Goal: Check status: Check status

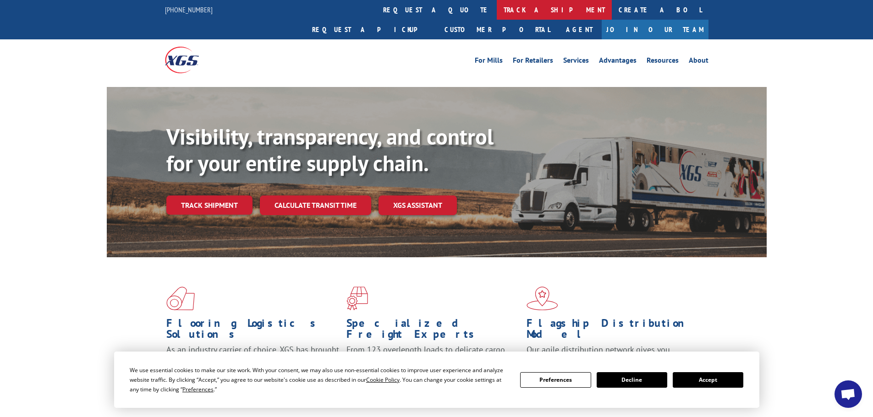
click at [497, 14] on link "track a shipment" at bounding box center [554, 10] width 115 height 20
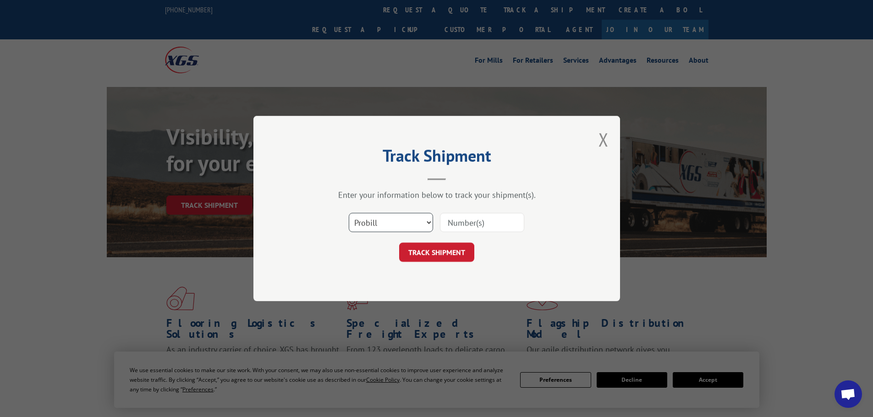
click at [403, 219] on select "Select category... Probill BOL PO" at bounding box center [391, 222] width 84 height 19
select select "bol"
click at [349, 213] on select "Select category... Probill BOL PO" at bounding box center [391, 222] width 84 height 19
click at [482, 223] on input at bounding box center [482, 222] width 84 height 19
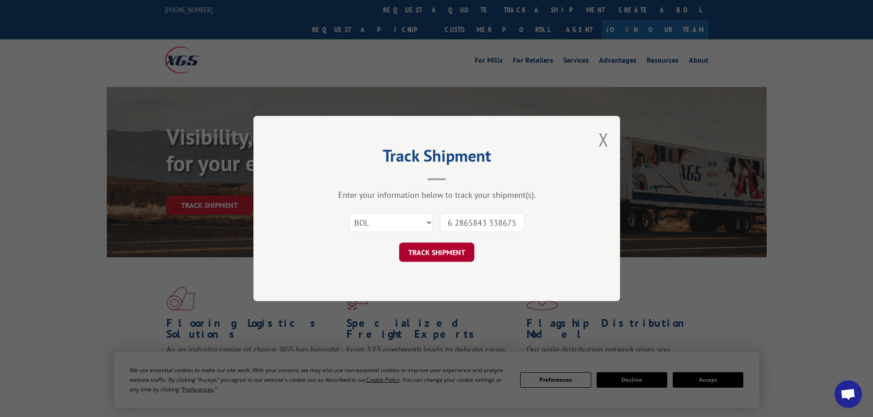
type input "7036967 7035535 7039027 7043676 2865843 3386756"
click at [436, 250] on button "TRACK SHIPMENT" at bounding box center [436, 252] width 75 height 19
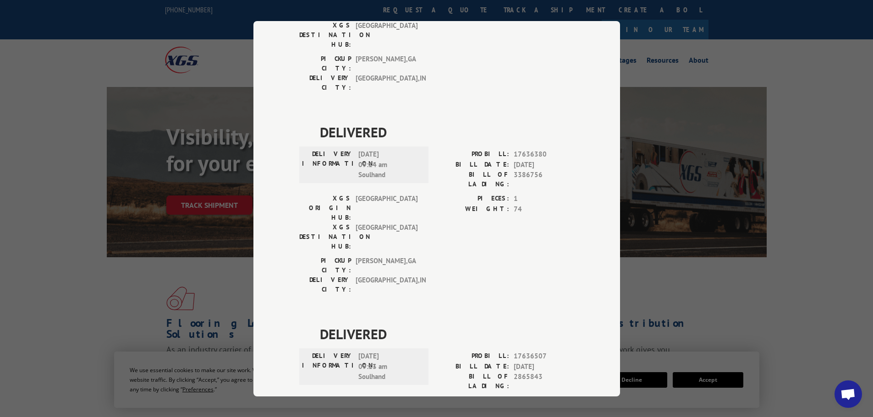
scroll to position [569, 0]
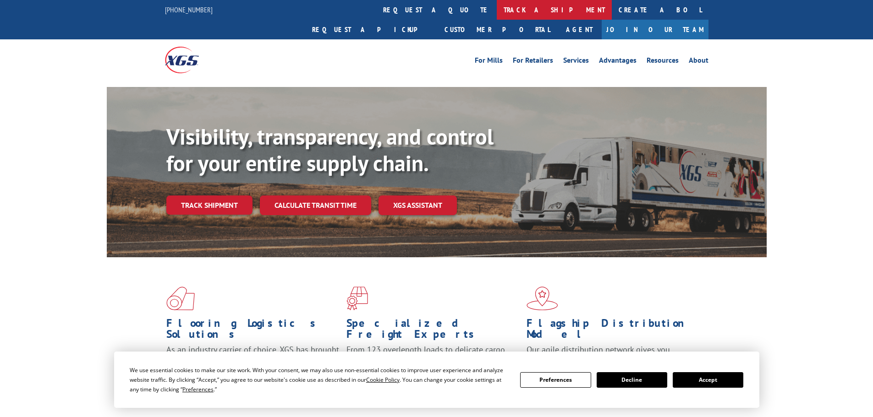
click at [497, 11] on link "track a shipment" at bounding box center [554, 10] width 115 height 20
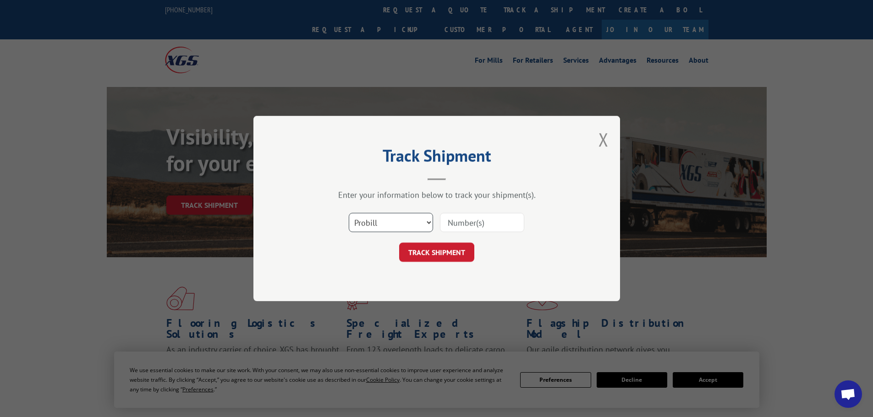
click at [401, 216] on select "Select category... Probill BOL PO" at bounding box center [391, 222] width 84 height 19
click at [349, 213] on select "Select category... Probill BOL PO" at bounding box center [391, 222] width 84 height 19
click at [384, 225] on select "Select category... Probill BOL PO" at bounding box center [391, 222] width 84 height 19
select select "bol"
click at [349, 213] on select "Select category... Probill BOL PO" at bounding box center [391, 222] width 84 height 19
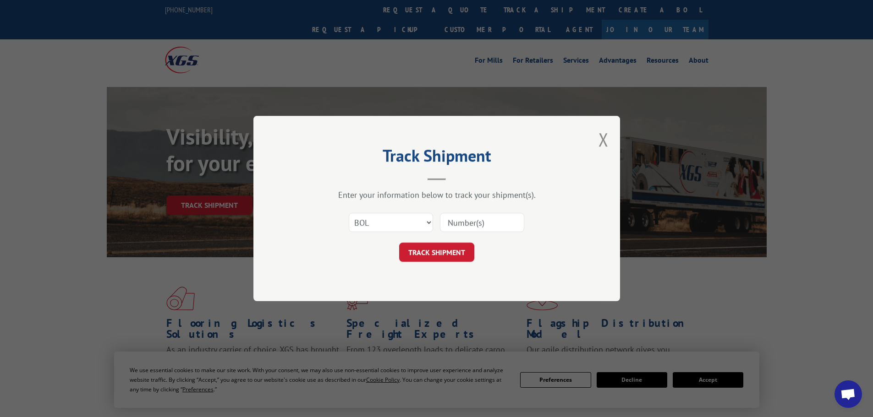
paste input "7046587"
type input "7046587"
click at [439, 249] on button "TRACK SHIPMENT" at bounding box center [436, 252] width 75 height 19
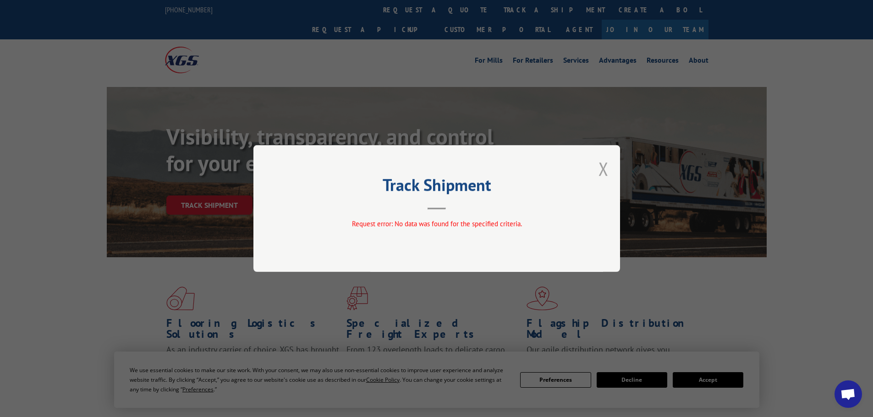
click at [599, 168] on button "Close modal" at bounding box center [603, 169] width 10 height 24
